Goal: Check status

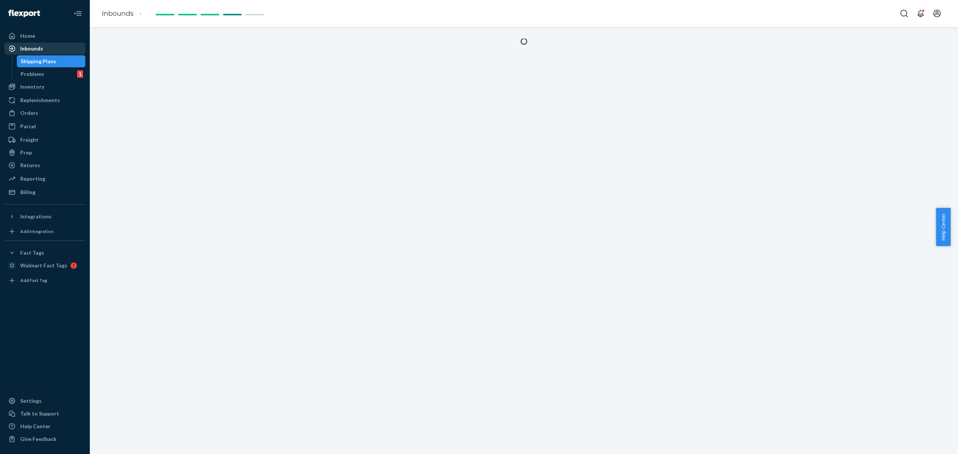
click at [44, 45] on div "Inbounds" at bounding box center [44, 48] width 79 height 10
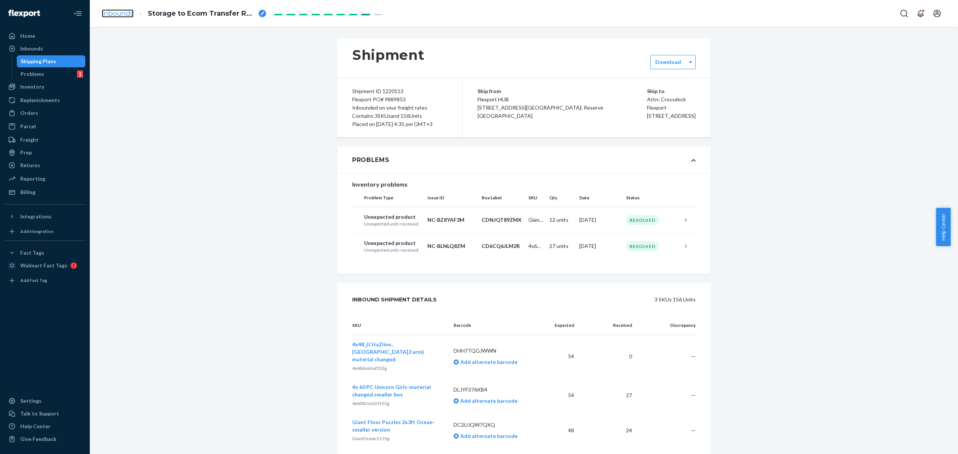
click at [115, 13] on link "Inbounds" at bounding box center [118, 13] width 32 height 8
